Goal: Unclear: Browse casually

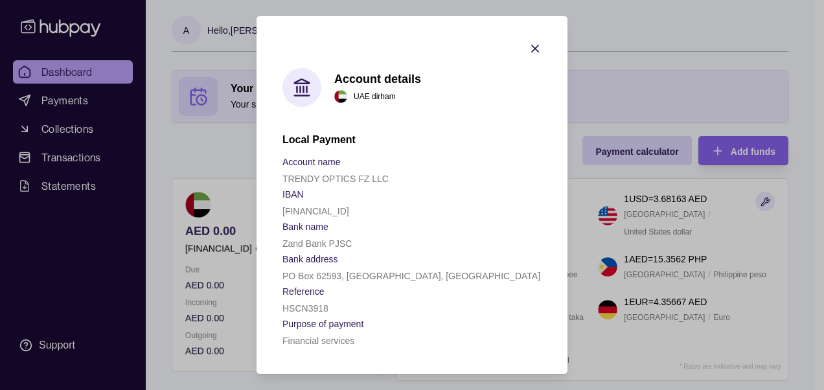
click at [537, 47] on icon "button" at bounding box center [535, 48] width 6 height 6
